Goal: Browse casually: Explore the website without a specific task or goal

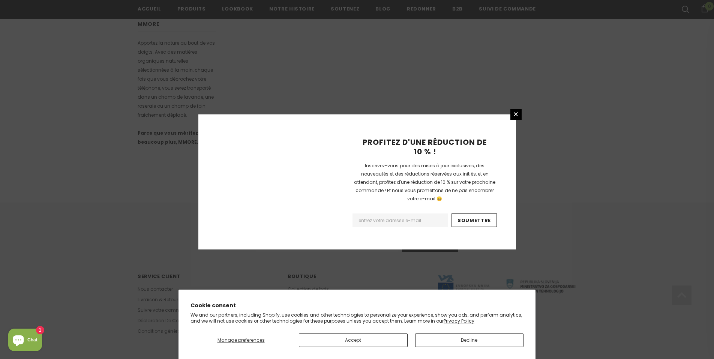
scroll to position [428, 0]
